Goal: Information Seeking & Learning: Learn about a topic

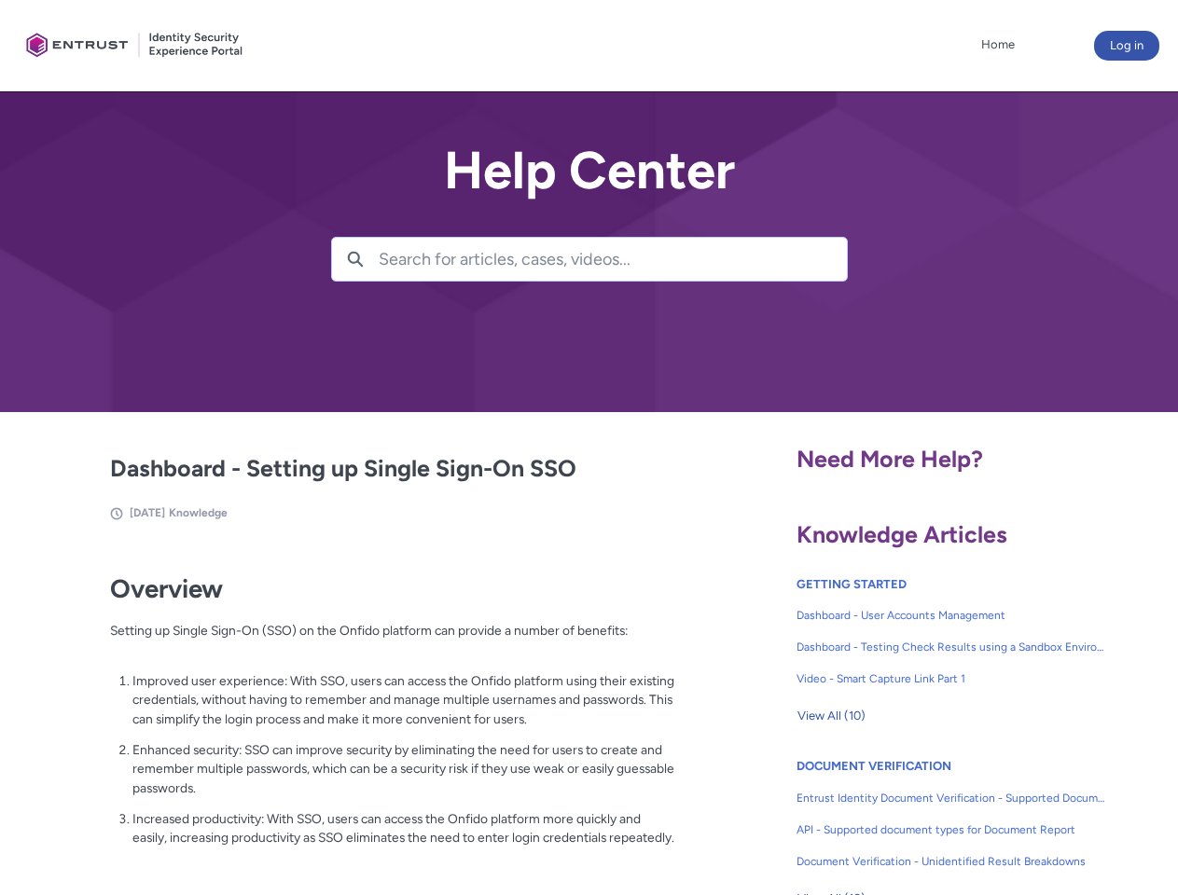
click at [355, 259] on lightning-primitive-icon "button" at bounding box center [355, 258] width 17 height 14
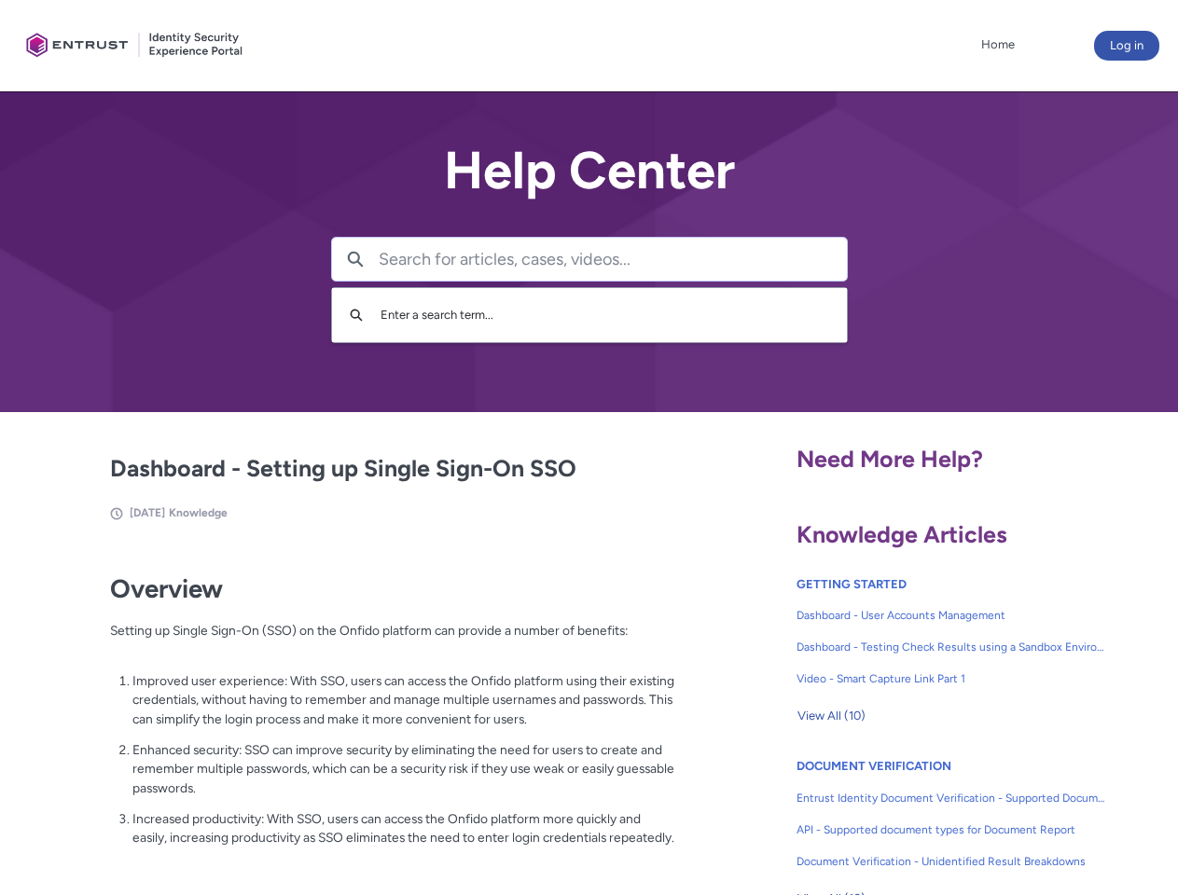
click at [357, 713] on p "Improved user experience: With SSO, users can access the Onfido platform using …" at bounding box center [403, 700] width 543 height 58
click at [831, 716] on span "View All (10)" at bounding box center [831, 716] width 68 height 28
click at [901, 816] on link "API - Supported document types for Document Report" at bounding box center [951, 830] width 310 height 32
